Goal: Transaction & Acquisition: Purchase product/service

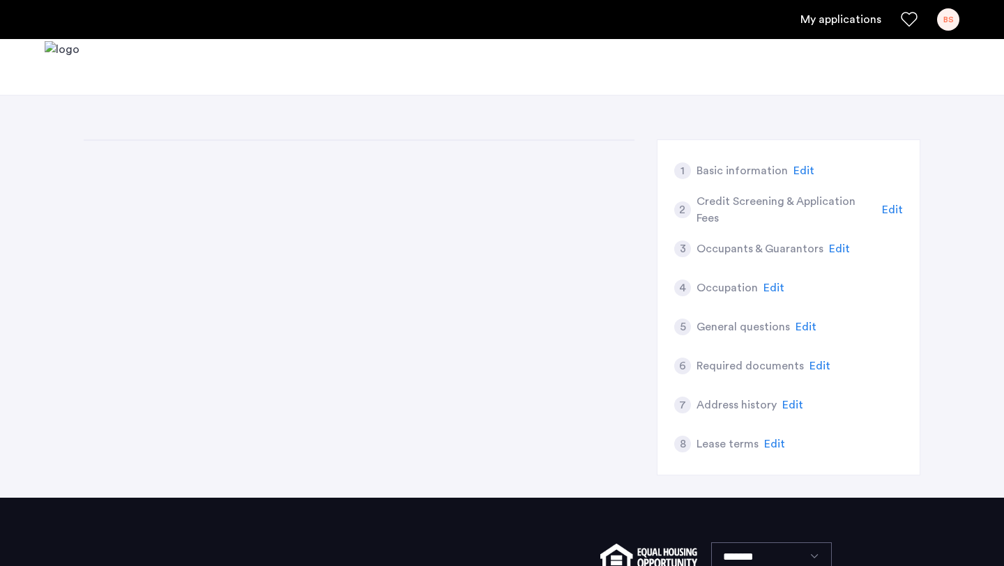
click at [878, 21] on link "My applications" at bounding box center [841, 19] width 81 height 17
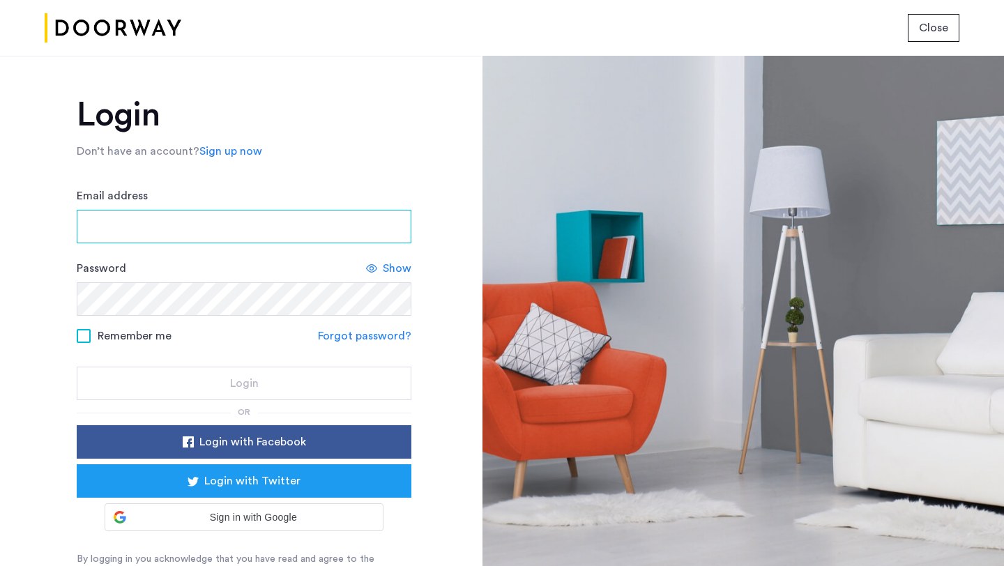
type input "**********"
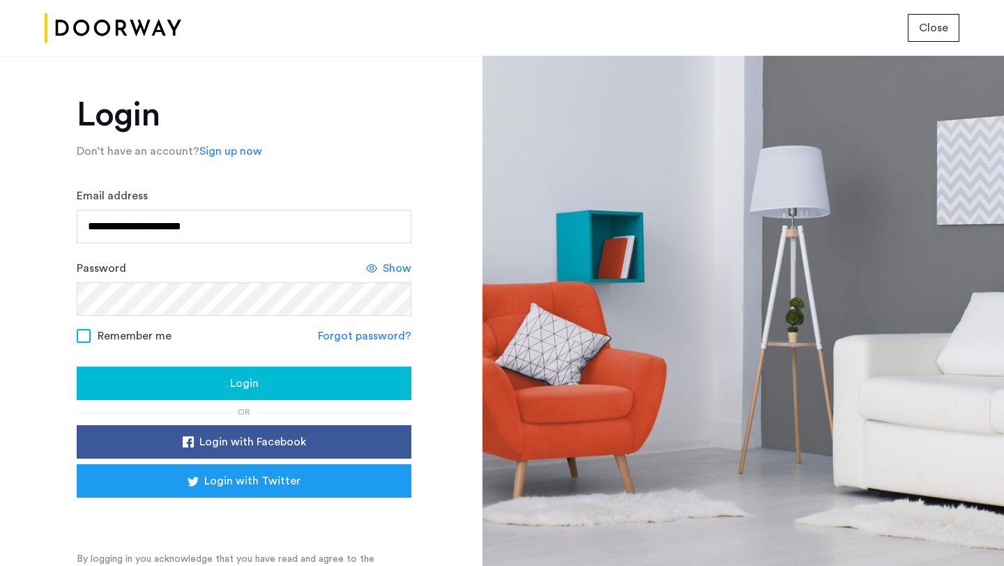
click at [215, 362] on form "**********" at bounding box center [244, 294] width 335 height 213
click at [206, 388] on div "Login" at bounding box center [244, 383] width 312 height 17
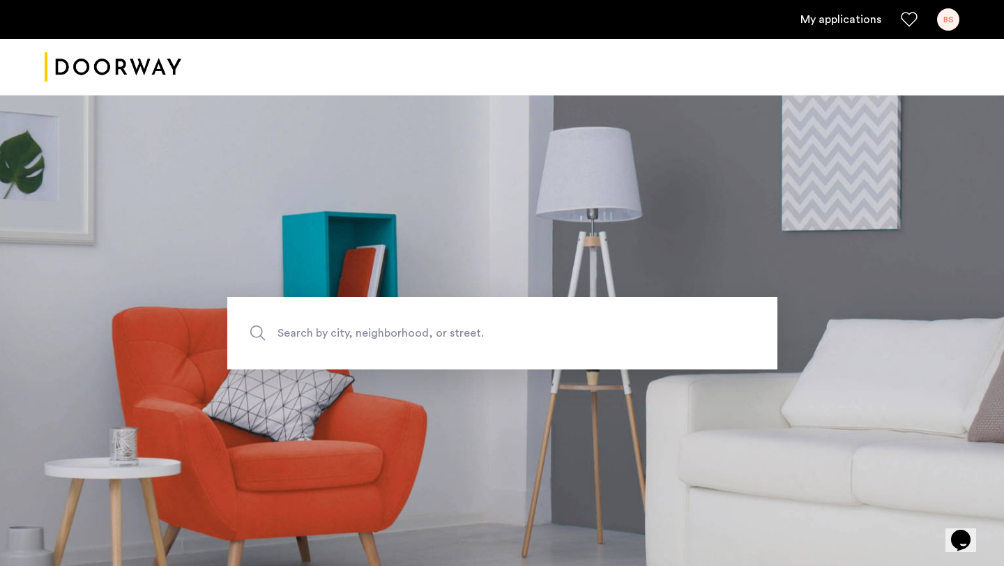
click at [852, 28] on ul "My applications BS" at bounding box center [502, 19] width 915 height 22
click at [835, 16] on link "My applications" at bounding box center [841, 19] width 81 height 17
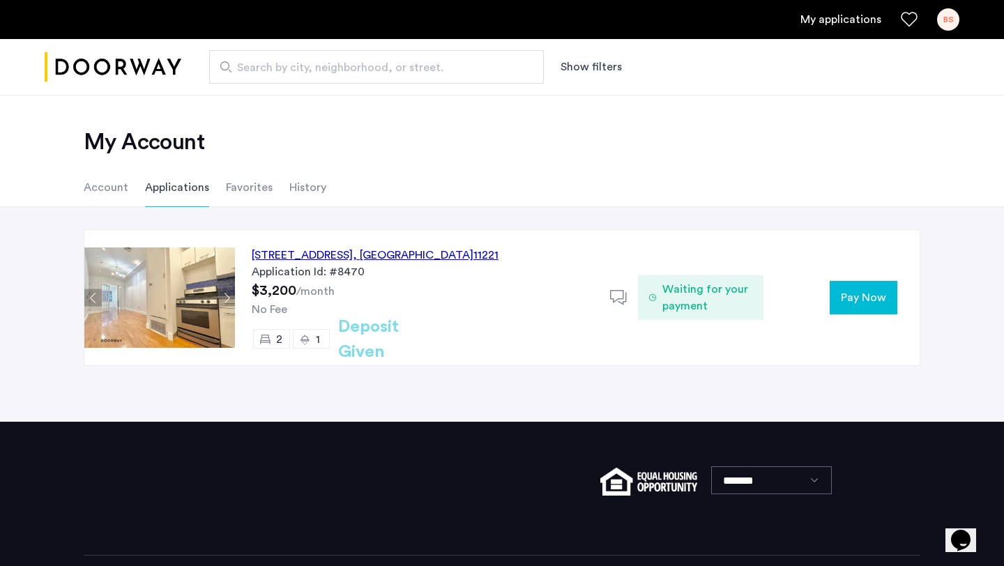
click at [701, 321] on div "Waiting for your payment" at bounding box center [700, 297] width 125 height 135
click at [870, 301] on span "Pay Now" at bounding box center [863, 297] width 45 height 17
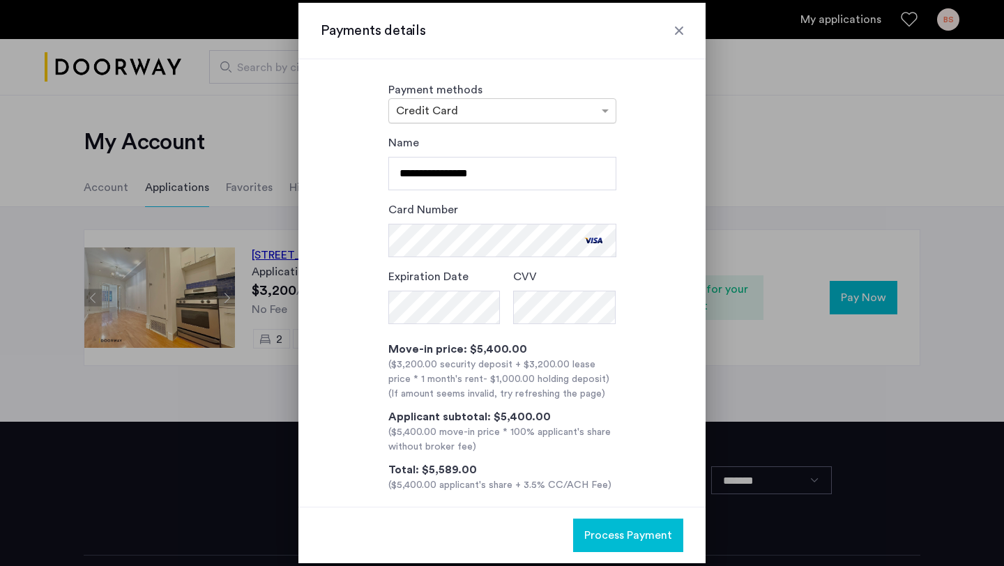
click at [588, 103] on div at bounding box center [502, 111] width 227 height 17
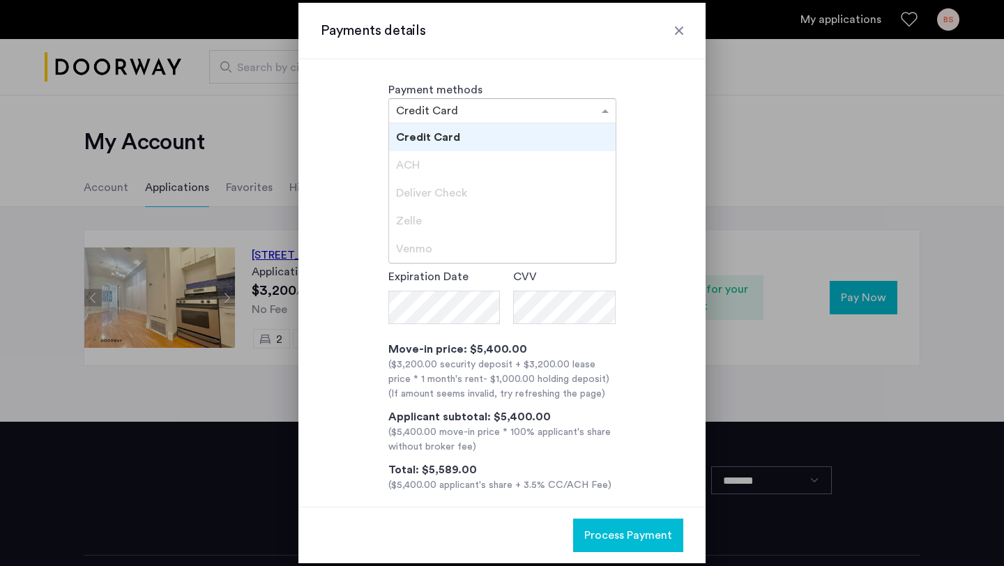
click at [587, 103] on div at bounding box center [502, 111] width 227 height 17
click at [451, 169] on div "ACH" at bounding box center [502, 165] width 227 height 28
click at [541, 110] on input "text" at bounding box center [488, 112] width 185 height 10
click at [591, 69] on div "**********" at bounding box center [502, 283] width 407 height 448
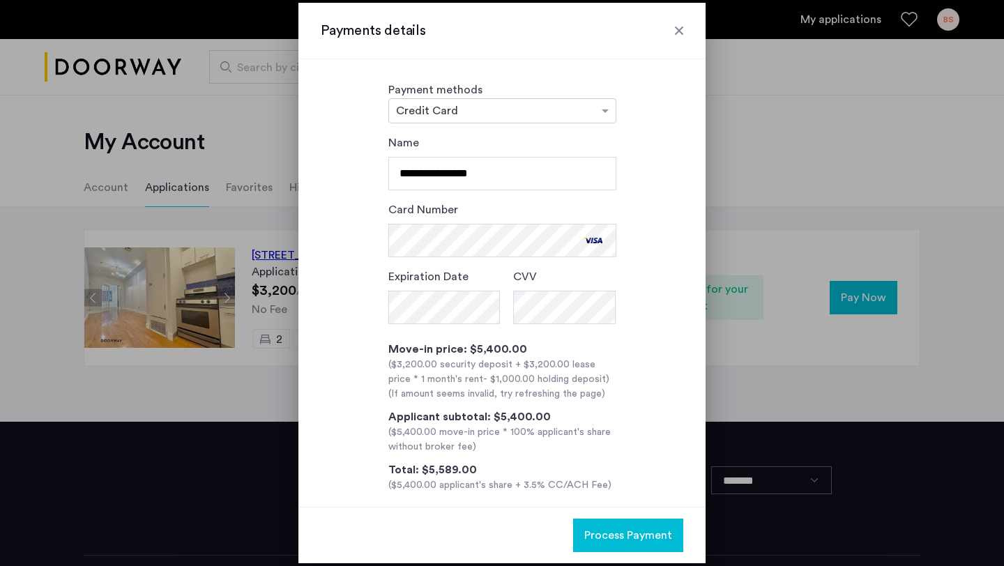
scroll to position [15, 0]
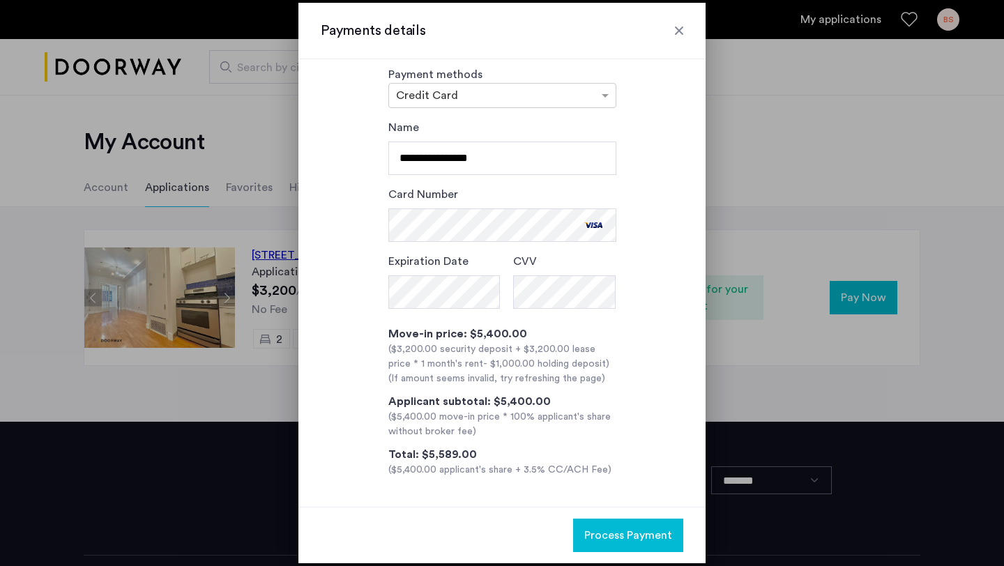
click at [678, 25] on div at bounding box center [679, 31] width 14 height 14
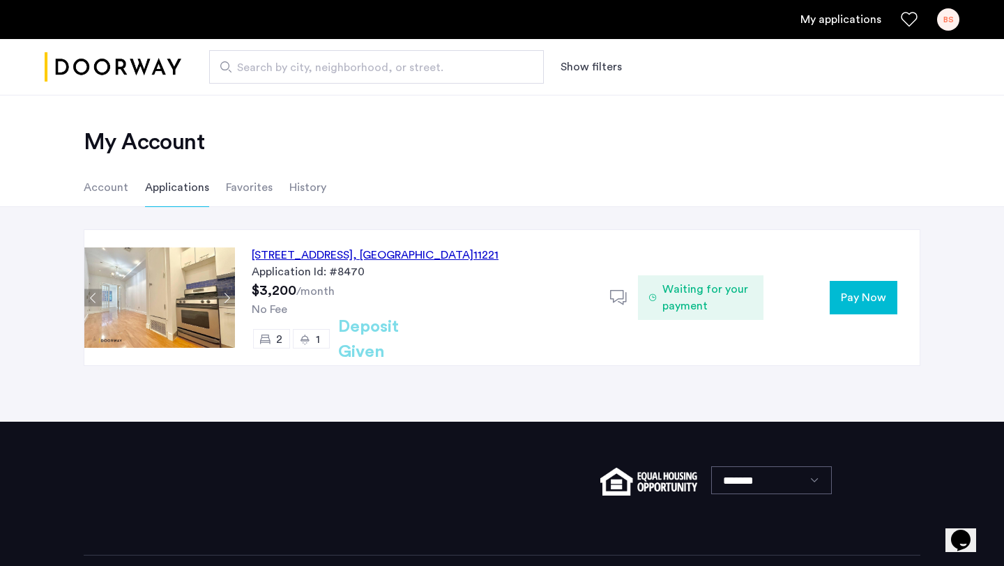
click at [609, 291] on div "64 Palmetto Street, Unit 1L, Brooklyn , NY 11221 Application Id: #8470 $3,200 /…" at bounding box center [422, 297] width 375 height 135
click at [617, 295] on icon at bounding box center [618, 297] width 17 height 17
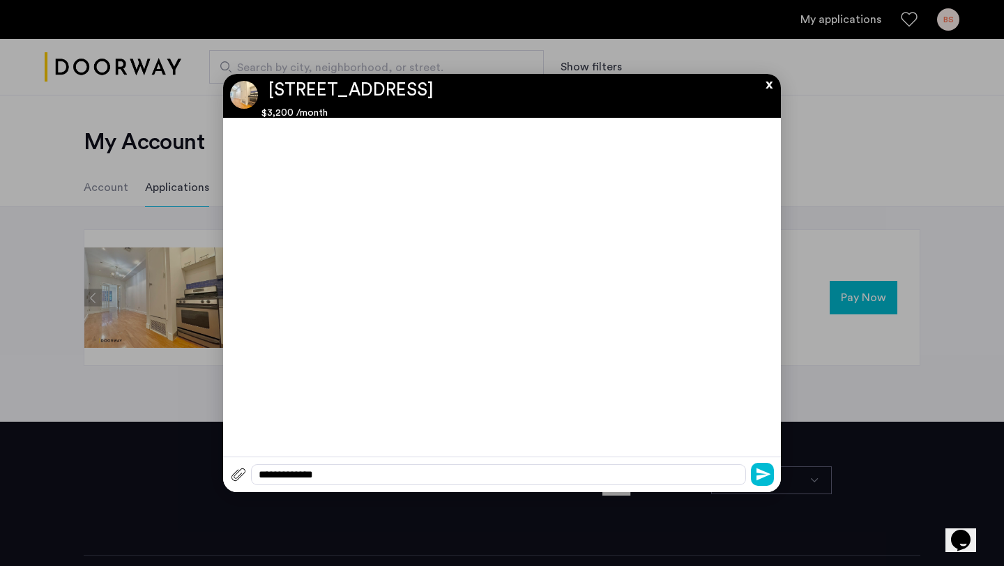
scroll to position [0, 0]
click at [375, 474] on div "**********" at bounding box center [498, 475] width 495 height 21
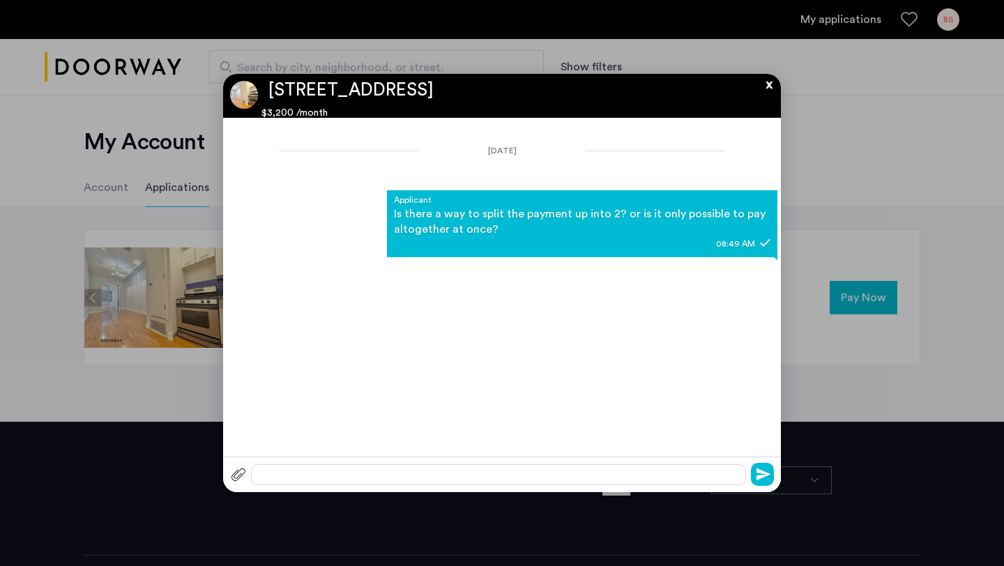
click at [767, 83] on button "x" at bounding box center [765, 81] width 21 height 15
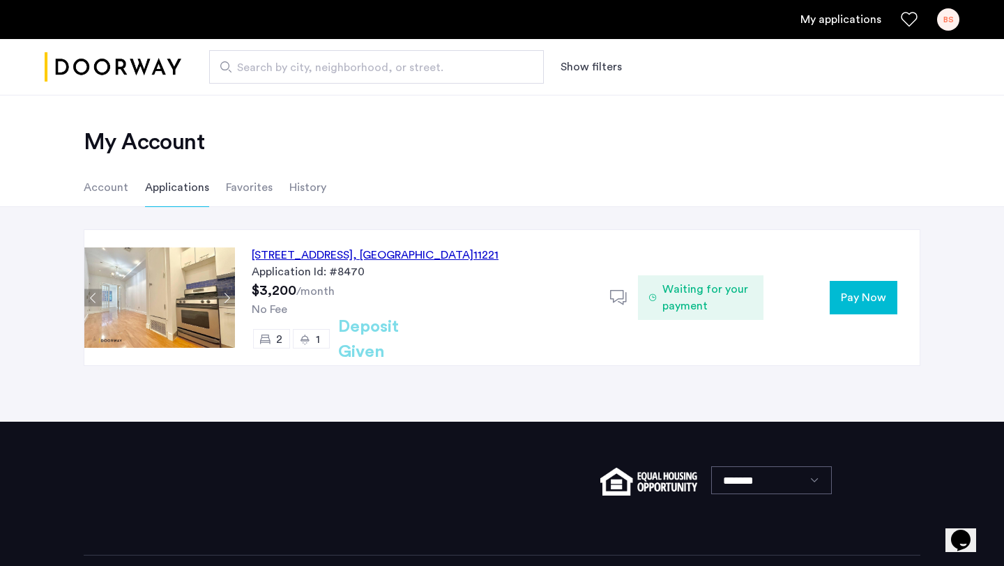
click at [378, 342] on h2 "Deposit Given" at bounding box center [393, 340] width 111 height 50
click at [686, 299] on span "Waiting for your payment" at bounding box center [708, 297] width 90 height 33
click at [349, 252] on div "64 Palmetto Street, Unit 1L, Brooklyn , NY 11221" at bounding box center [375, 255] width 247 height 17
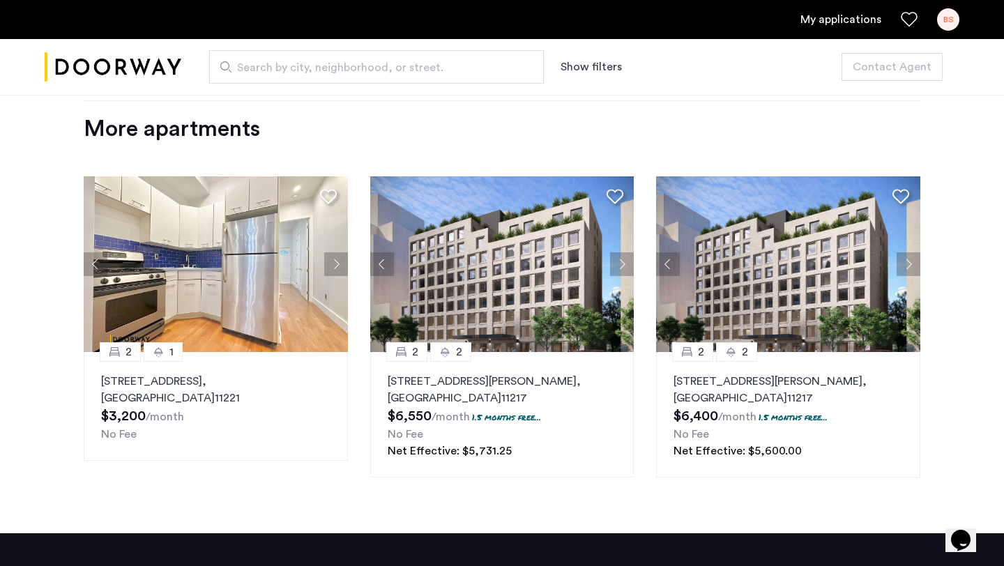
scroll to position [1690, 0]
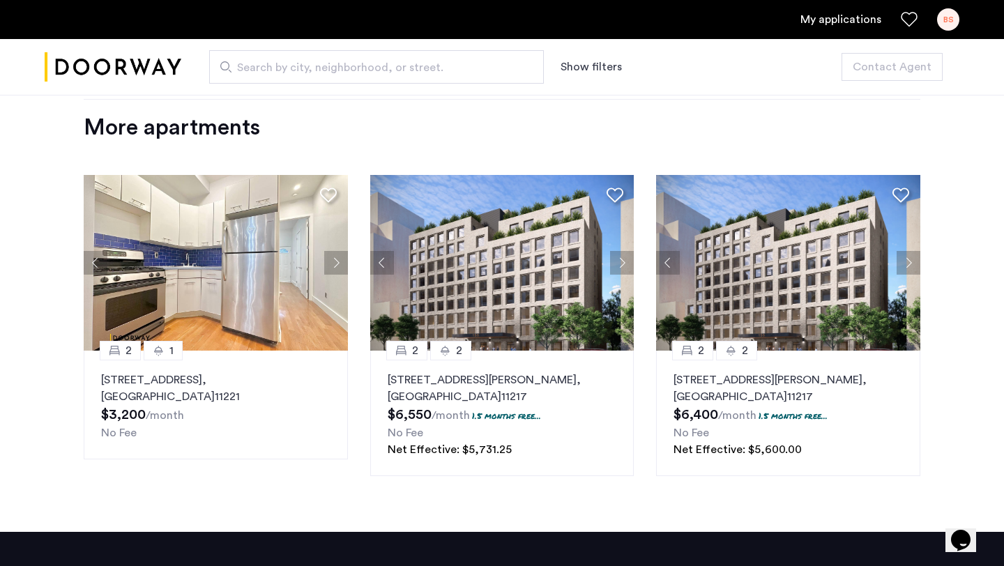
click at [240, 372] on p "64 Palmetto Street, Unit 2R, Brooklyn , NY 11221" at bounding box center [215, 388] width 229 height 33
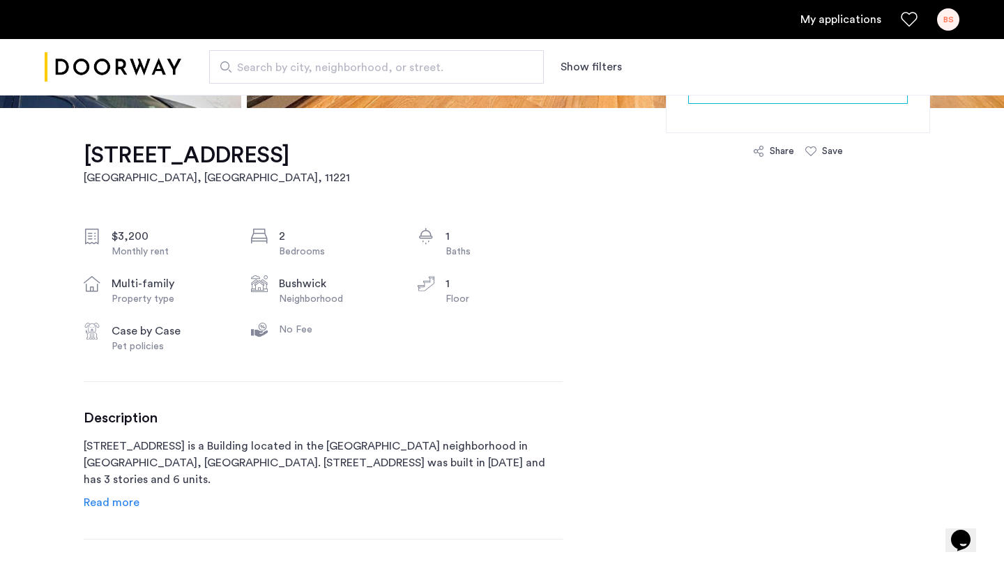
scroll to position [434, 0]
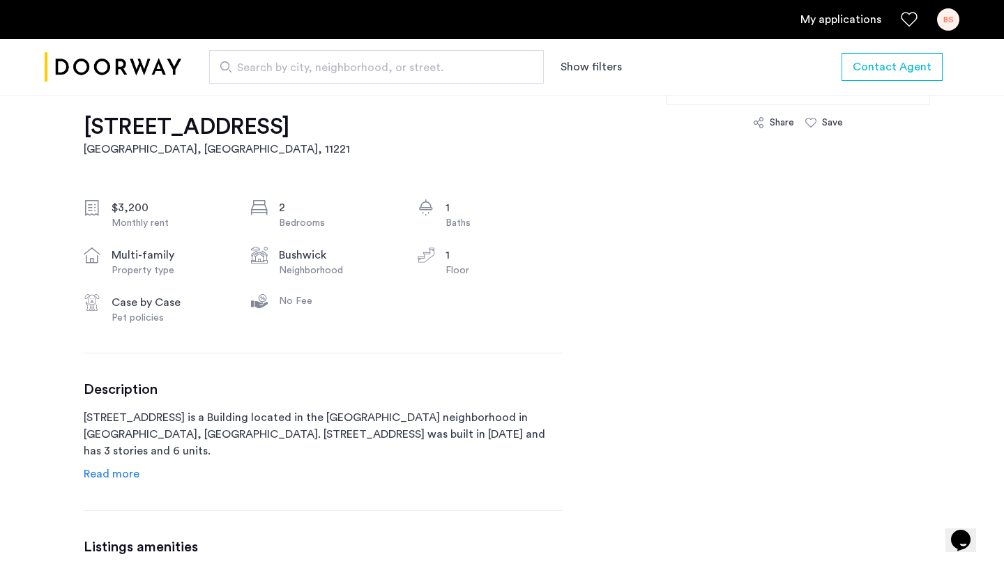
click at [130, 469] on span "Read more" at bounding box center [112, 474] width 56 height 11
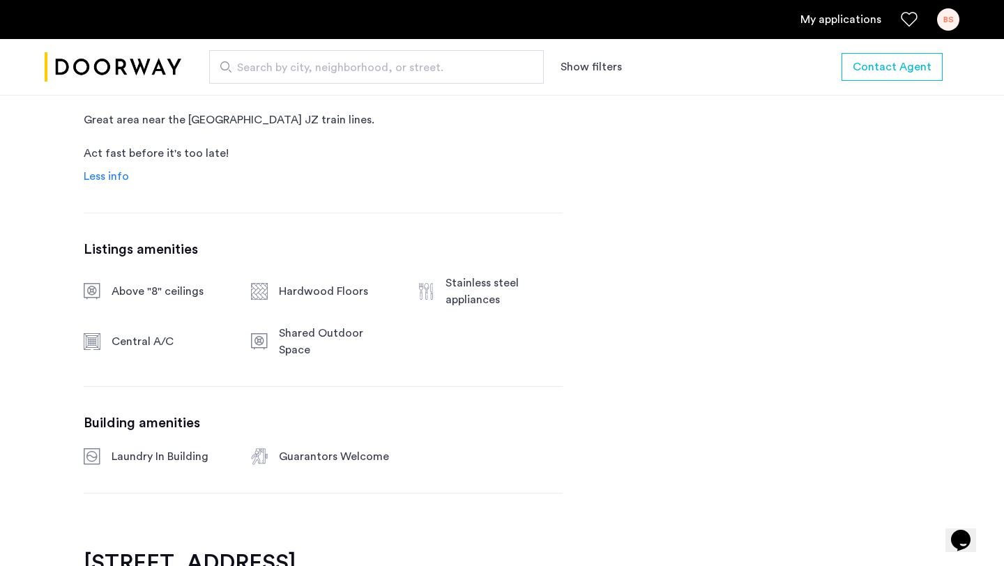
scroll to position [695, 0]
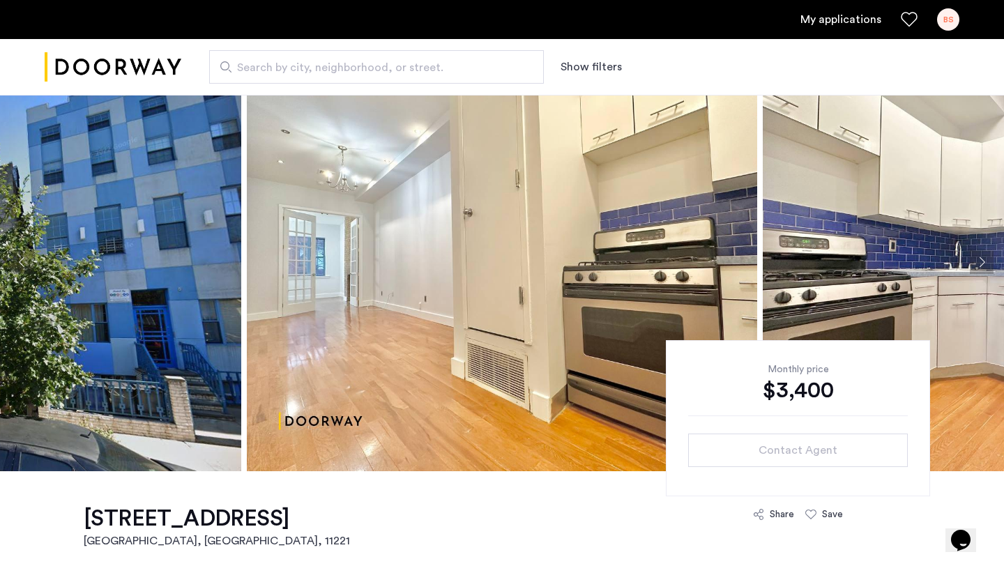
scroll to position [50, 0]
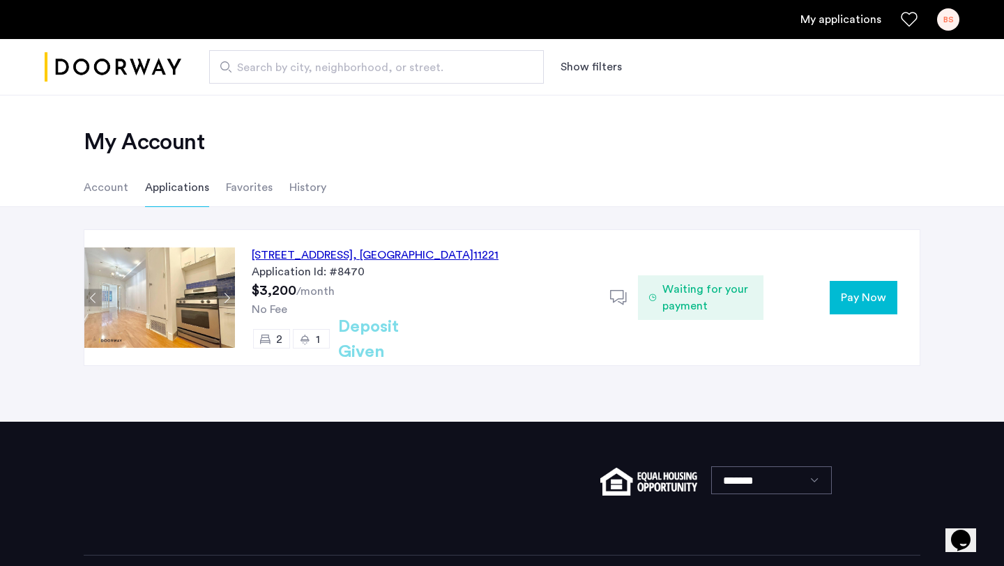
click at [897, 304] on button "Pay Now" at bounding box center [864, 297] width 68 height 33
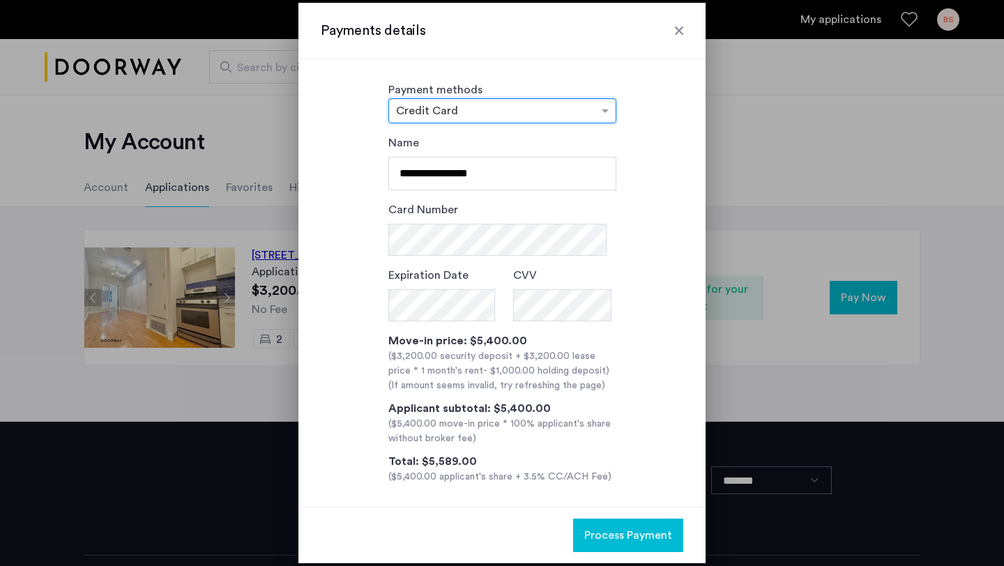
scroll to position [10, 0]
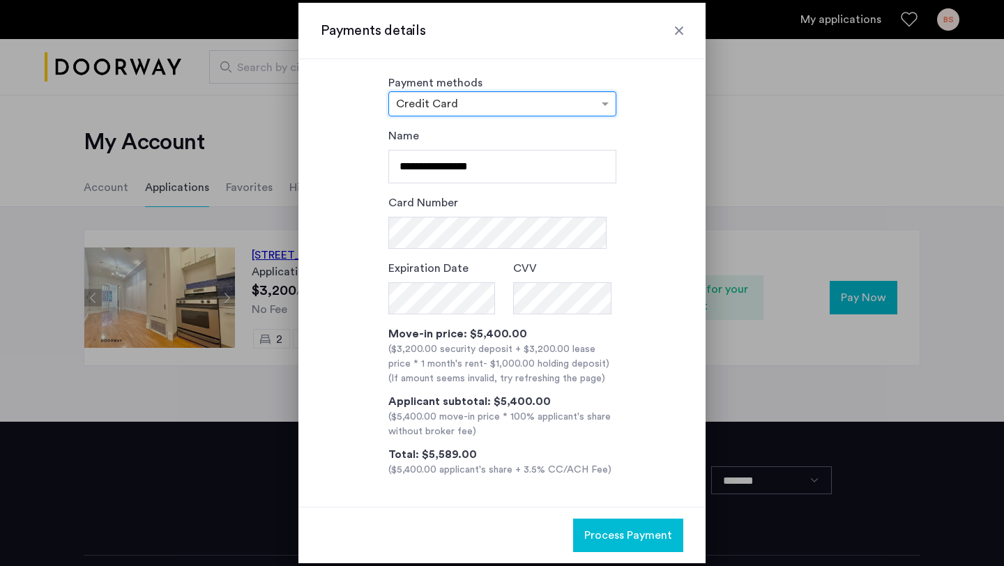
click at [439, 111] on div "× Credit Card" at bounding box center [502, 103] width 228 height 25
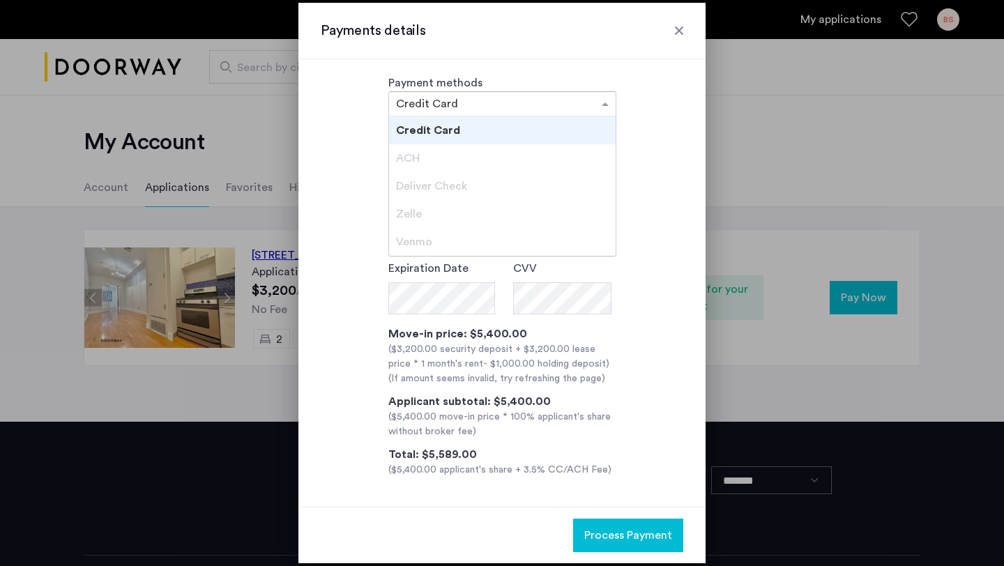
click at [650, 344] on div "**********" at bounding box center [502, 303] width 363 height 350
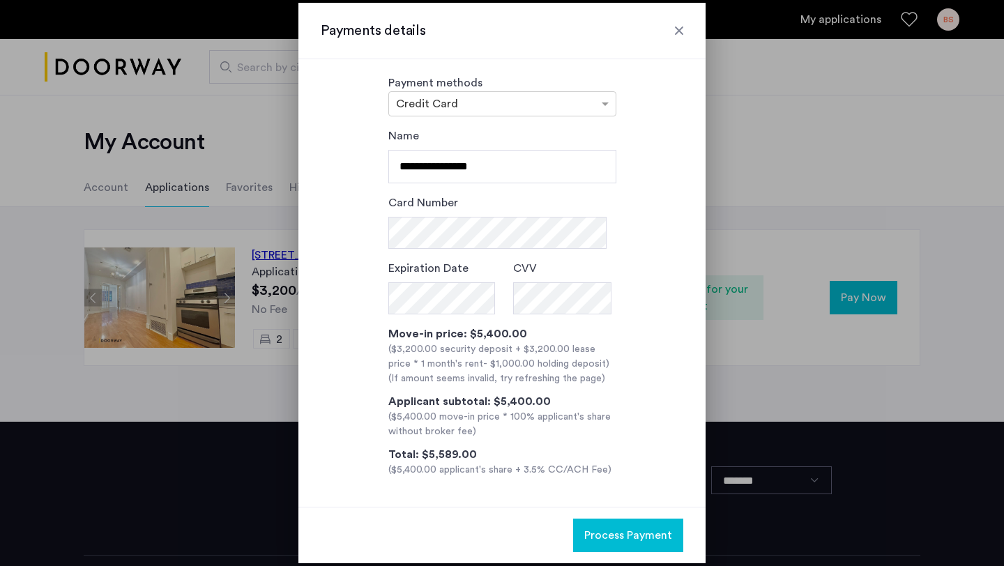
click at [640, 536] on span "Process Payment" at bounding box center [628, 535] width 88 height 17
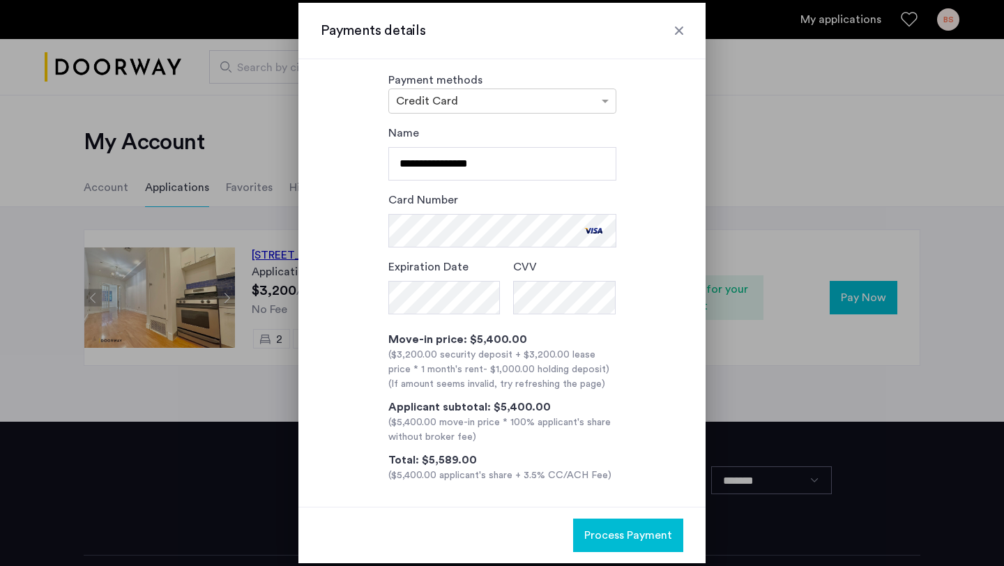
click at [681, 34] on div at bounding box center [679, 31] width 14 height 14
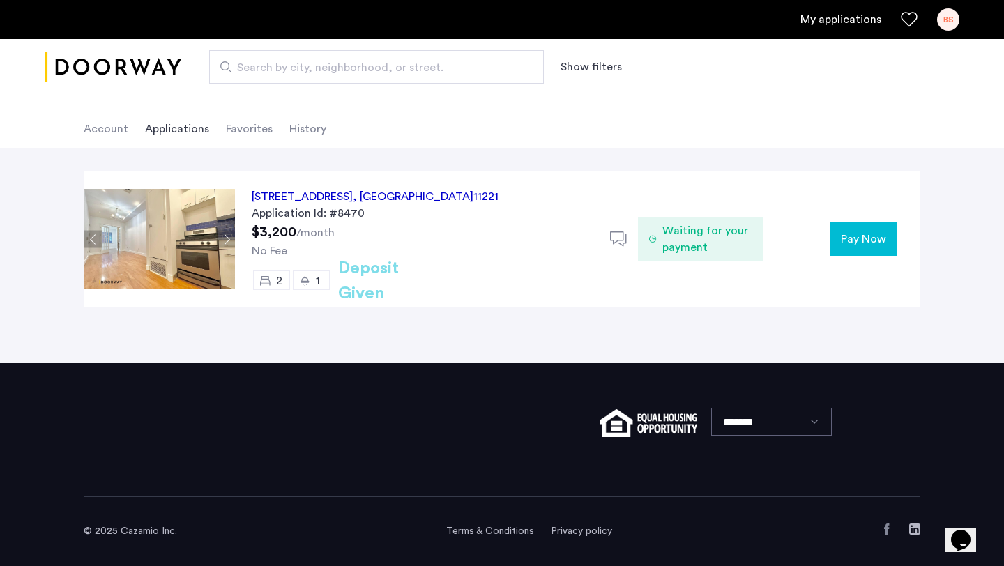
scroll to position [0, 0]
